Goal: Task Accomplishment & Management: Manage account settings

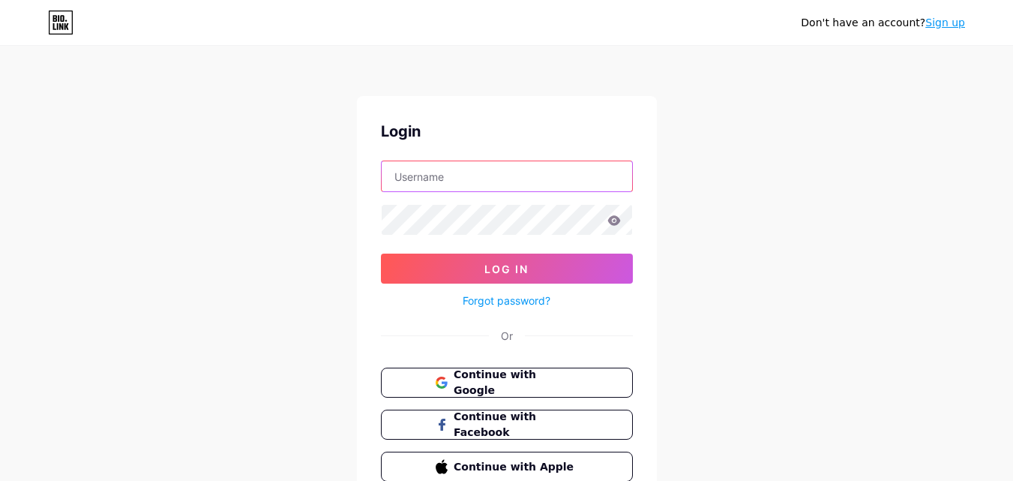
type input "[EMAIL_ADDRESS][DOMAIN_NAME]"
click at [868, 217] on div "Don't have an account? Sign up Login [EMAIL_ADDRESS][DOMAIN_NAME] Log In Forgot…" at bounding box center [506, 276] width 1013 height 553
type input "[EMAIL_ADDRESS][DOMAIN_NAME]"
click at [613, 222] on icon at bounding box center [613, 220] width 13 height 10
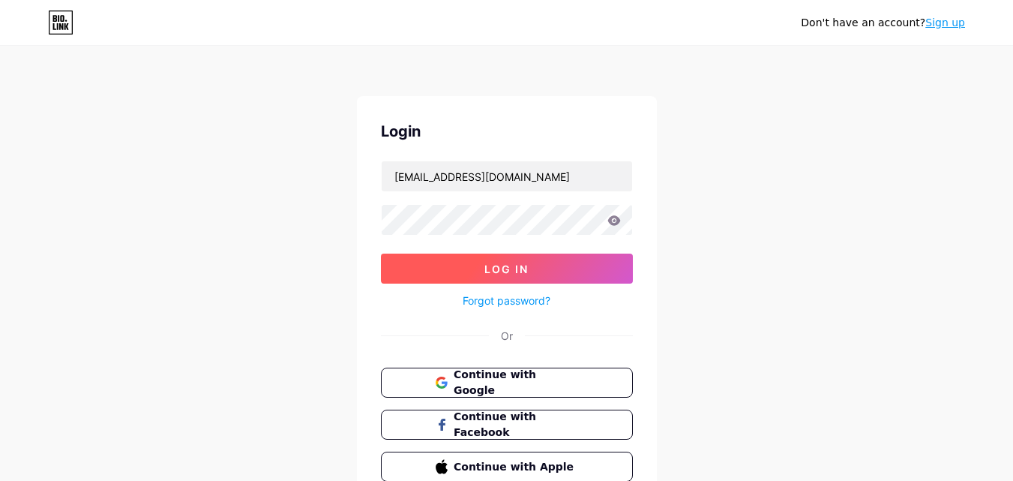
click at [509, 266] on span "Log In" at bounding box center [506, 268] width 44 height 13
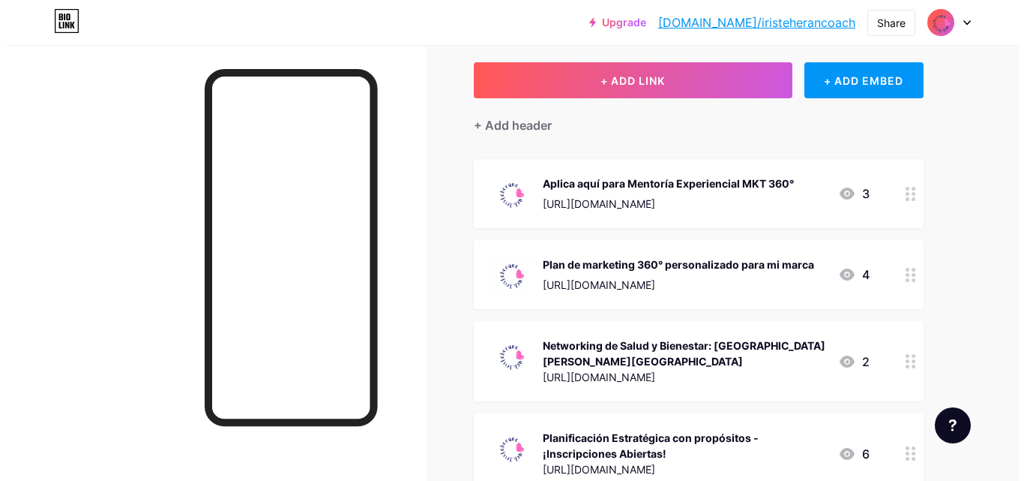
scroll to position [81, 0]
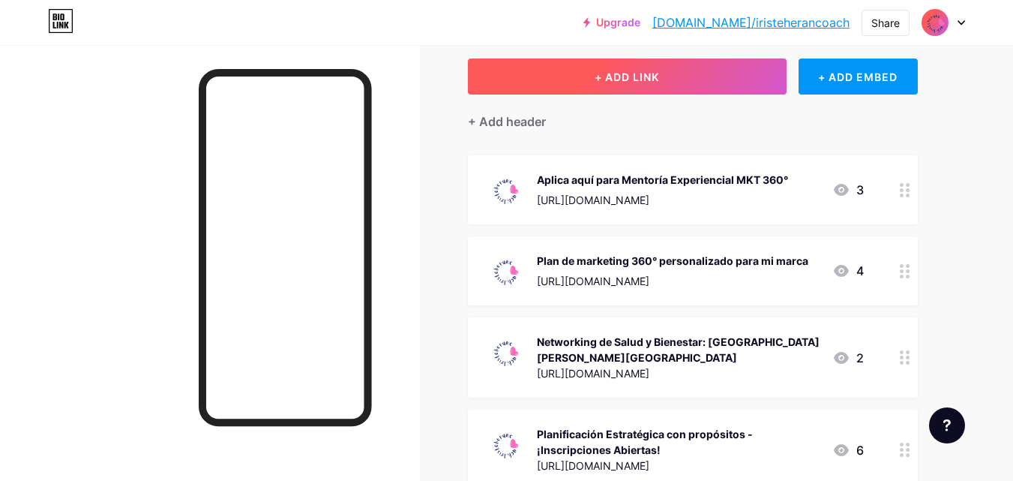
click at [714, 68] on button "+ ADD LINK" at bounding box center [627, 76] width 319 height 36
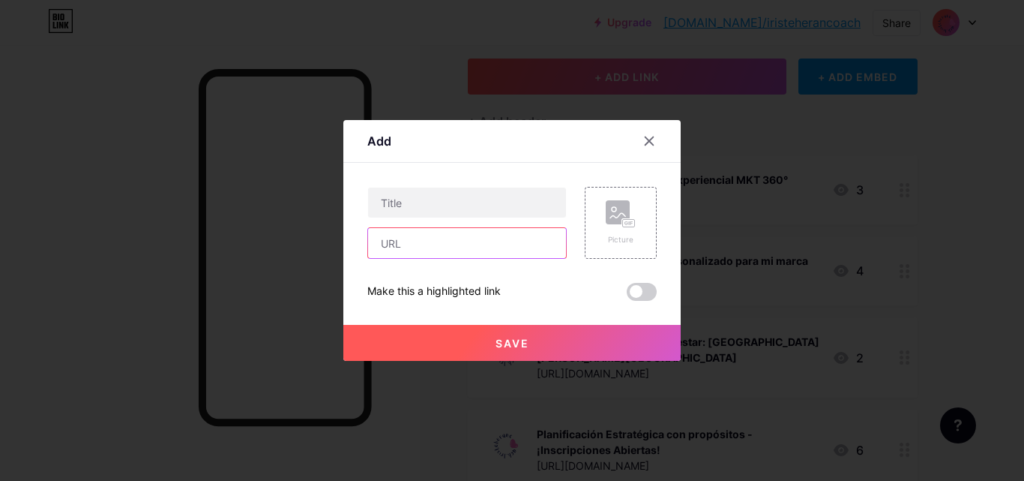
click at [425, 237] on input "text" at bounding box center [467, 243] width 198 height 30
paste input "[URL][DOMAIN_NAME]"
type input "[URL][DOMAIN_NAME]"
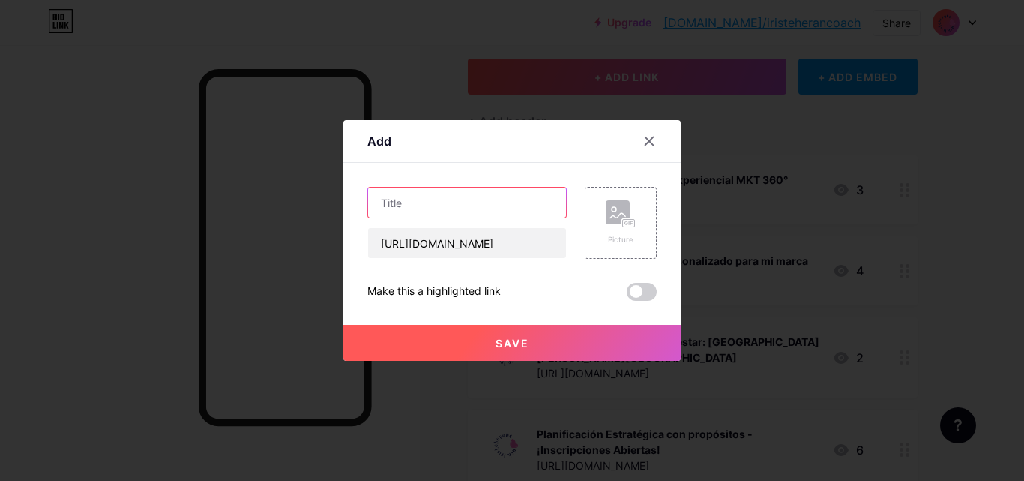
click at [412, 198] on input "text" at bounding box center [467, 202] width 198 height 30
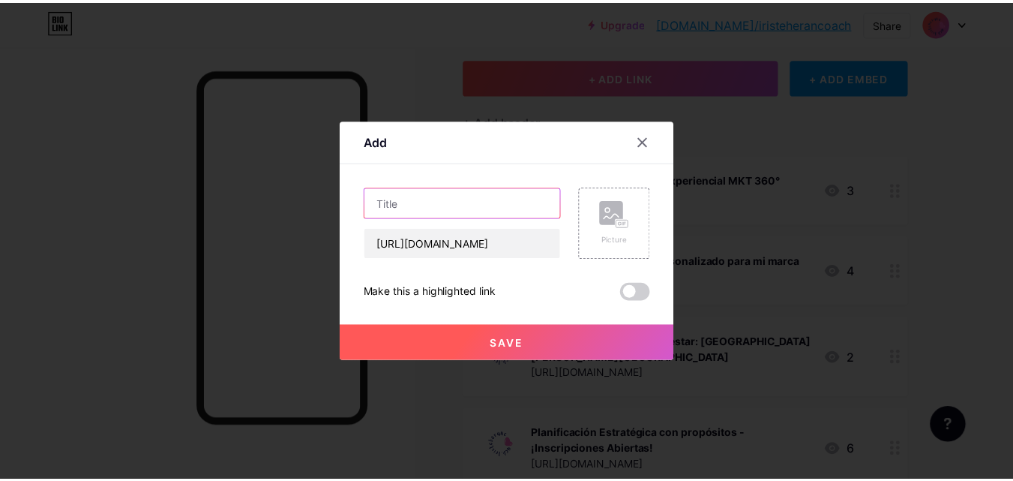
scroll to position [0, 0]
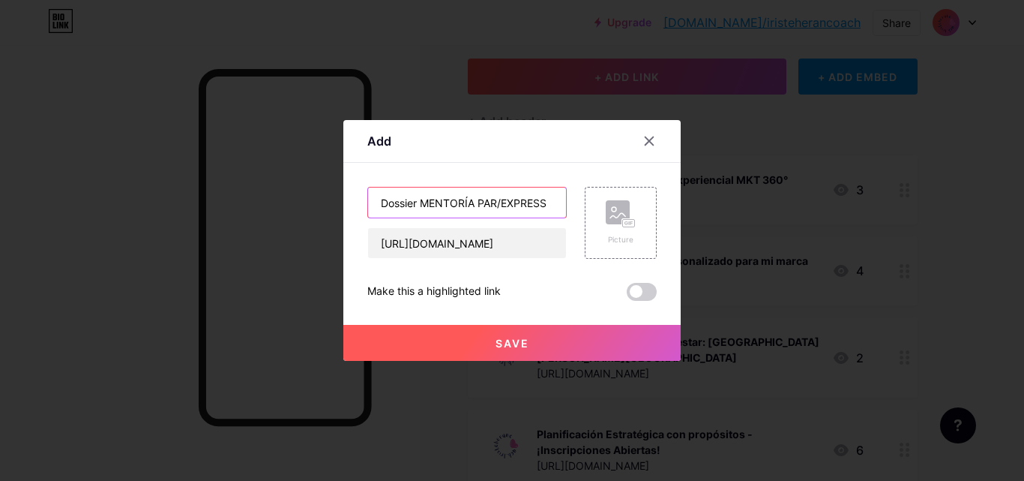
type input "Dossier MENTORÍA PAR/EXPRESS"
click at [471, 337] on button "Save" at bounding box center [511, 343] width 337 height 36
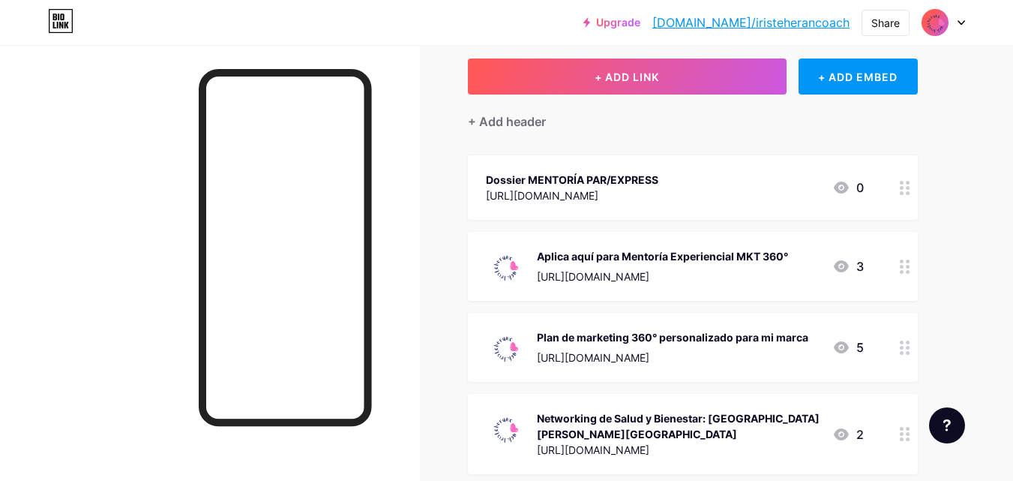
click at [658, 191] on div "[URL][DOMAIN_NAME]" at bounding box center [572, 195] width 172 height 16
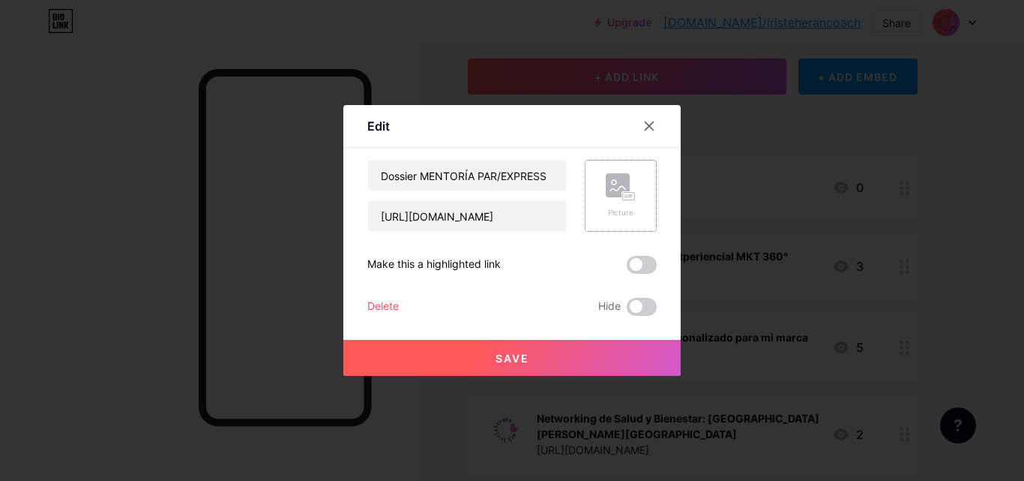
click at [616, 196] on rect at bounding box center [618, 185] width 24 height 24
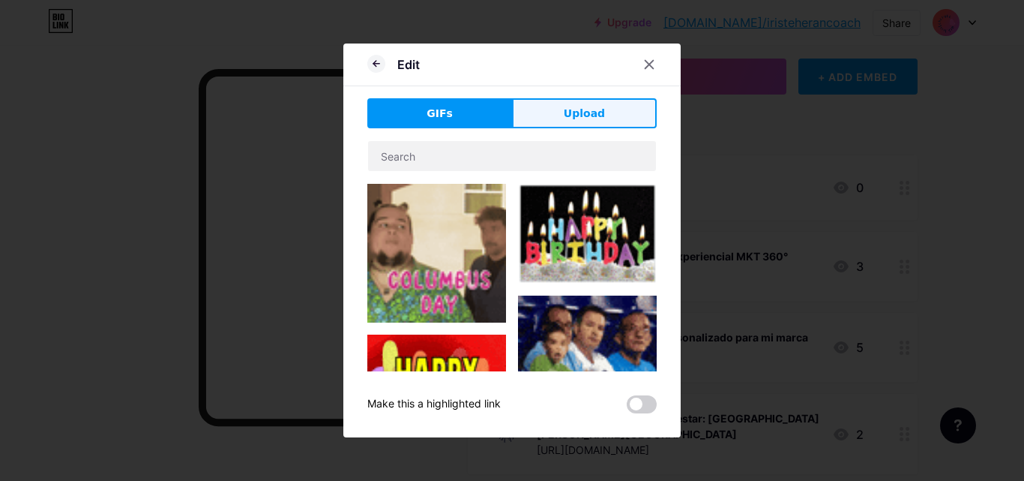
click at [587, 116] on span "Upload" at bounding box center [584, 114] width 41 height 16
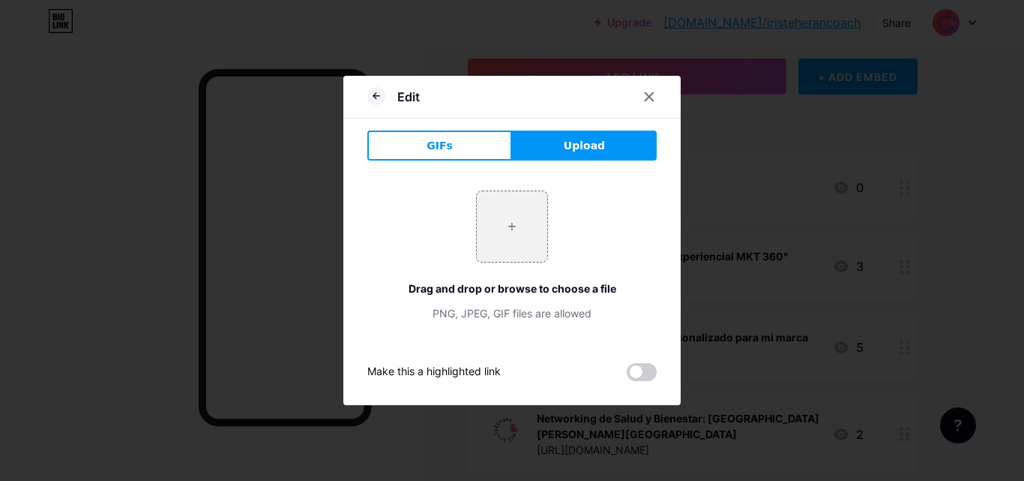
click at [564, 154] on button "Upload" at bounding box center [584, 145] width 145 height 30
click at [564, 151] on button "Upload" at bounding box center [584, 145] width 145 height 30
click at [519, 222] on input "file" at bounding box center [512, 226] width 70 height 70
type input "C:\fakepath\LOGO IRIS TEHERÁN COACH AZUL FONDO [PERSON_NAME].png"
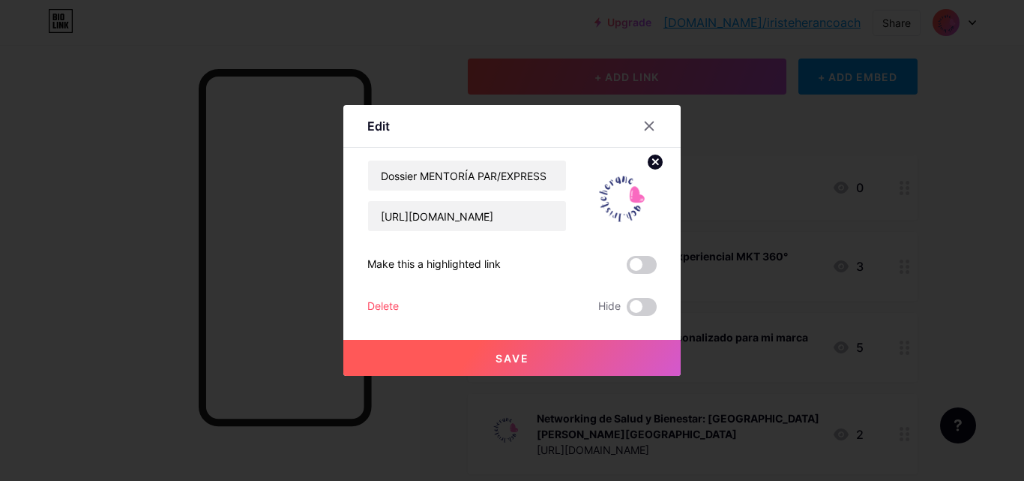
click at [519, 345] on button "Save" at bounding box center [511, 358] width 337 height 36
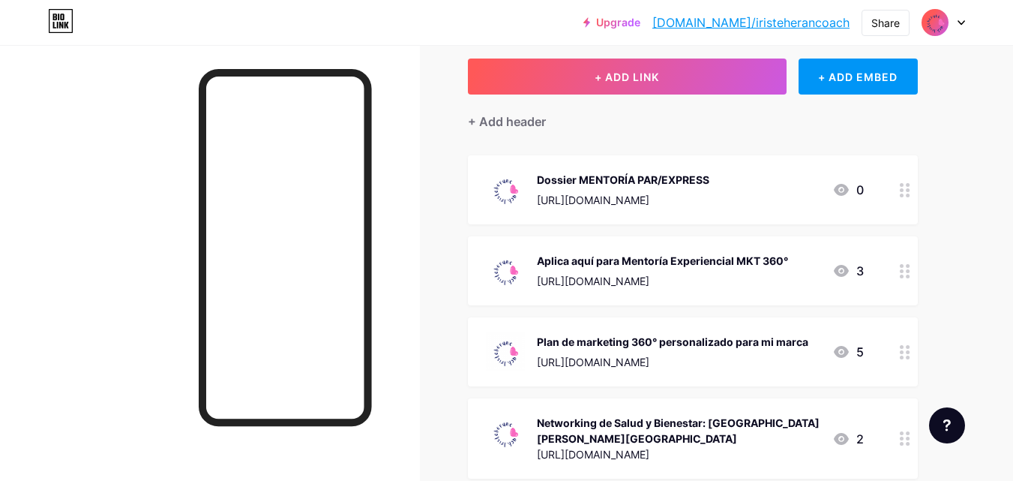
click at [913, 193] on div at bounding box center [904, 189] width 25 height 69
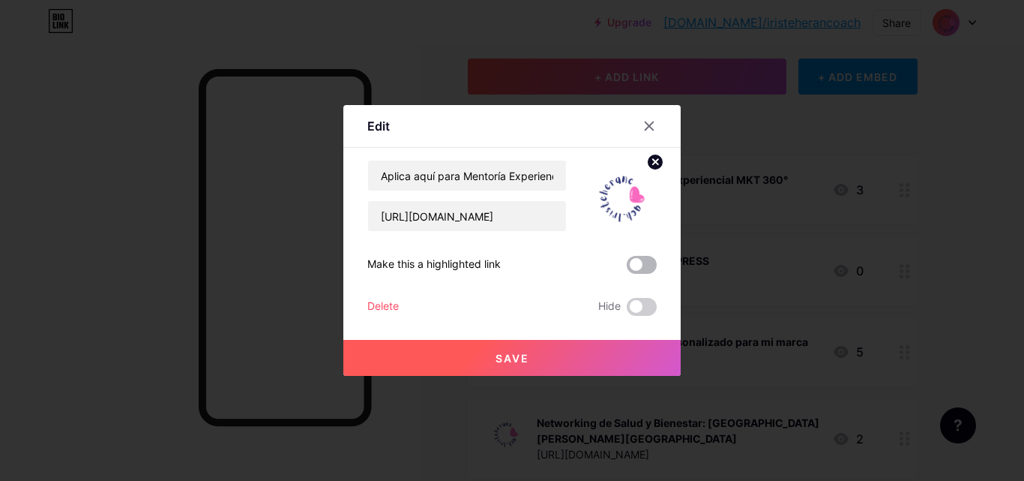
click at [641, 260] on span at bounding box center [642, 265] width 30 height 18
click at [627, 268] on input "checkbox" at bounding box center [627, 268] width 0 height 0
click at [517, 352] on span "Save" at bounding box center [513, 358] width 34 height 13
